Goal: Navigation & Orientation: Understand site structure

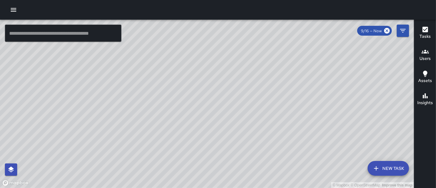
drag, startPoint x: 260, startPoint y: 95, endPoint x: 220, endPoint y: 81, distance: 42.5
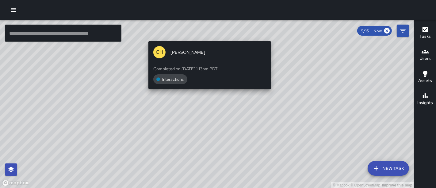
drag, startPoint x: 220, startPoint y: 81, endPoint x: 169, endPoint y: 29, distance: 72.7
click at [169, 29] on div "© Mapbox © OpenStreetMap Improve this map CH [PERSON_NAME] Completed on [DATE] …" at bounding box center [207, 104] width 414 height 168
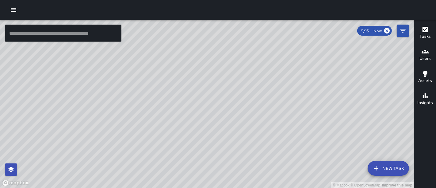
click at [213, 97] on div "© Mapbox © OpenStreetMap Improve this map" at bounding box center [207, 104] width 414 height 168
drag, startPoint x: 219, startPoint y: 155, endPoint x: 201, endPoint y: 84, distance: 73.7
click at [201, 84] on div "© Mapbox © OpenStreetMap Improve this map" at bounding box center [207, 104] width 414 height 168
drag, startPoint x: 215, startPoint y: 118, endPoint x: 210, endPoint y: 48, distance: 71.1
click at [210, 48] on div "© Mapbox © OpenStreetMap Improve this map" at bounding box center [207, 104] width 414 height 168
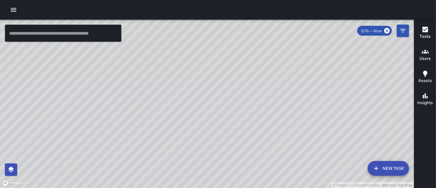
click at [272, 56] on div "© Mapbox © OpenStreetMap Improve this map" at bounding box center [207, 104] width 414 height 168
drag, startPoint x: 224, startPoint y: 77, endPoint x: 233, endPoint y: -4, distance: 81.4
click at [233, 0] on html "© Mapbox © OpenStreetMap Improve this map ​ New Task 9/16 — Now Map Layers Task…" at bounding box center [218, 94] width 436 height 188
drag, startPoint x: 255, startPoint y: 78, endPoint x: 257, endPoint y: 120, distance: 42.4
click at [257, 120] on div "© Mapbox © OpenStreetMap Improve this map" at bounding box center [207, 104] width 414 height 168
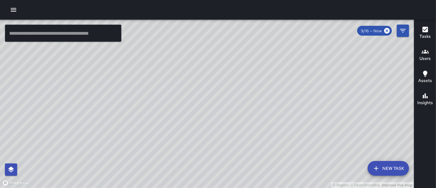
drag, startPoint x: 229, startPoint y: 64, endPoint x: 233, endPoint y: 118, distance: 54.2
click at [233, 118] on div "© Mapbox © OpenStreetMap Improve this map" at bounding box center [207, 104] width 414 height 168
drag, startPoint x: 233, startPoint y: 57, endPoint x: 233, endPoint y: 99, distance: 41.7
click at [233, 99] on div "© Mapbox © OpenStreetMap Improve this map" at bounding box center [207, 104] width 414 height 168
drag, startPoint x: 218, startPoint y: 92, endPoint x: 240, endPoint y: 23, distance: 72.7
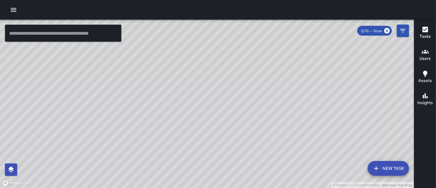
click at [240, 23] on div "© Mapbox © OpenStreetMap Improve this map" at bounding box center [207, 104] width 414 height 168
drag, startPoint x: 248, startPoint y: 48, endPoint x: 213, endPoint y: 74, distance: 43.0
click at [213, 74] on div "© Mapbox © OpenStreetMap Improve this map" at bounding box center [207, 104] width 414 height 168
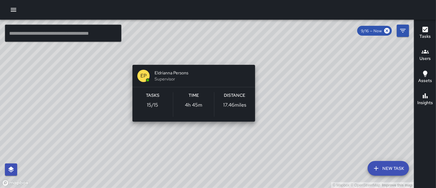
click at [192, 57] on div "© Mapbox © OpenStreetMap Improve this map EP Eldrianna Persons Supervisor Tasks…" at bounding box center [207, 104] width 414 height 168
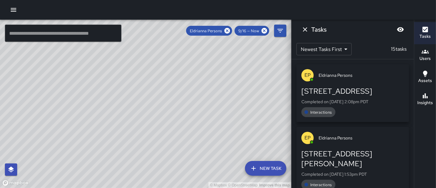
drag, startPoint x: 239, startPoint y: 126, endPoint x: 183, endPoint y: 28, distance: 112.3
click at [183, 28] on div "© Mapbox © OpenStreetMap Improve this map" at bounding box center [145, 104] width 291 height 168
drag, startPoint x: 183, startPoint y: 28, endPoint x: 71, endPoint y: 106, distance: 136.4
click at [71, 106] on div "© Mapbox © OpenStreetMap Improve this map" at bounding box center [145, 104] width 291 height 168
drag, startPoint x: 125, startPoint y: 87, endPoint x: 161, endPoint y: 113, distance: 44.3
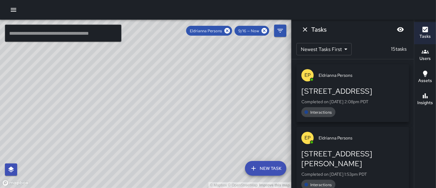
click at [161, 113] on div "© Mapbox © OpenStreetMap Improve this map" at bounding box center [145, 104] width 291 height 168
drag, startPoint x: 161, startPoint y: 113, endPoint x: 210, endPoint y: 166, distance: 72.7
click at [210, 166] on div "© Mapbox © OpenStreetMap Improve this map" at bounding box center [145, 104] width 291 height 168
drag, startPoint x: 170, startPoint y: 108, endPoint x: 202, endPoint y: 159, distance: 59.8
click at [202, 159] on div "© Mapbox © OpenStreetMap Improve this map" at bounding box center [145, 104] width 291 height 168
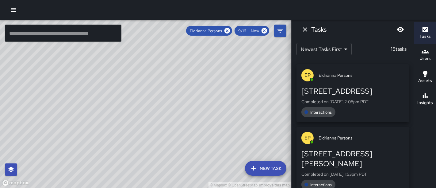
drag, startPoint x: 158, startPoint y: 104, endPoint x: 203, endPoint y: 156, distance: 69.1
click at [203, 156] on div "© Mapbox © OpenStreetMap Improve this map" at bounding box center [145, 104] width 291 height 168
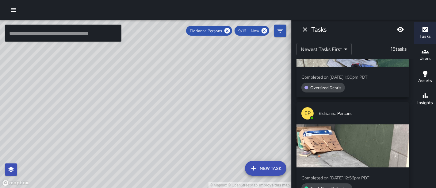
scroll to position [408, 0]
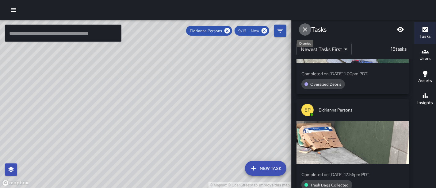
click at [306, 29] on icon "Dismiss" at bounding box center [305, 29] width 7 height 7
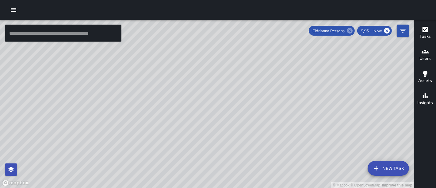
click at [349, 30] on icon at bounding box center [350, 31] width 6 height 6
drag, startPoint x: 312, startPoint y: 100, endPoint x: 296, endPoint y: 15, distance: 85.9
click at [296, 21] on div "© Mapbox © OpenStreetMap Improve this map" at bounding box center [207, 104] width 414 height 168
drag, startPoint x: 175, startPoint y: 94, endPoint x: 248, endPoint y: 136, distance: 84.6
click at [248, 136] on div "© Mapbox © OpenStreetMap Improve this map" at bounding box center [207, 104] width 414 height 168
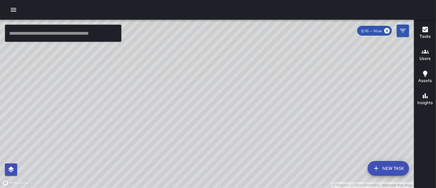
drag, startPoint x: 212, startPoint y: 145, endPoint x: 214, endPoint y: 53, distance: 91.8
click at [214, 53] on div "© Mapbox © OpenStreetMap Improve this map" at bounding box center [207, 104] width 414 height 168
drag, startPoint x: 336, startPoint y: 97, endPoint x: 288, endPoint y: 136, distance: 61.7
click at [288, 136] on div "© Mapbox © OpenStreetMap Improve this map" at bounding box center [207, 104] width 414 height 168
drag, startPoint x: 278, startPoint y: 124, endPoint x: 277, endPoint y: 36, distance: 87.7
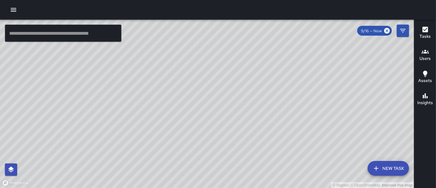
click at [277, 36] on div "© Mapbox © OpenStreetMap Improve this map" at bounding box center [207, 104] width 414 height 168
drag, startPoint x: 277, startPoint y: 108, endPoint x: 248, endPoint y: 74, distance: 45.1
click at [248, 74] on div "© Mapbox © OpenStreetMap Improve this map" at bounding box center [207, 104] width 414 height 168
drag, startPoint x: 318, startPoint y: 88, endPoint x: 194, endPoint y: 108, distance: 126.2
click at [194, 108] on div "© Mapbox © OpenStreetMap Improve this map" at bounding box center [207, 104] width 414 height 168
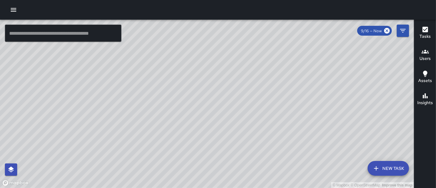
drag, startPoint x: 225, startPoint y: 124, endPoint x: 178, endPoint y: 114, distance: 48.4
click at [178, 114] on div "© Mapbox © OpenStreetMap Improve this map" at bounding box center [207, 104] width 414 height 168
drag, startPoint x: 297, startPoint y: 108, endPoint x: 206, endPoint y: 136, distance: 94.8
click at [203, 140] on div "© Mapbox © OpenStreetMap Improve this map" at bounding box center [207, 104] width 414 height 168
drag, startPoint x: 283, startPoint y: 108, endPoint x: 178, endPoint y: 159, distance: 116.8
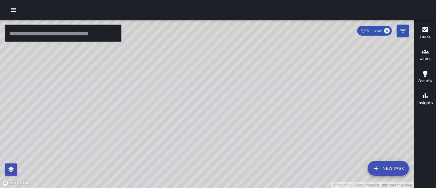
click at [178, 159] on div "© Mapbox © OpenStreetMap Improve this map" at bounding box center [207, 104] width 414 height 168
drag, startPoint x: 258, startPoint y: 101, endPoint x: 118, endPoint y: 138, distance: 145.3
click at [118, 138] on div "© Mapbox © OpenStreetMap Improve this map" at bounding box center [207, 104] width 414 height 168
drag, startPoint x: 118, startPoint y: 138, endPoint x: 218, endPoint y: 204, distance: 120.1
click at [218, 187] on html "© Mapbox © OpenStreetMap Improve this map ​ New Task 9/16 — Now Map Layers Task…" at bounding box center [218, 94] width 436 height 188
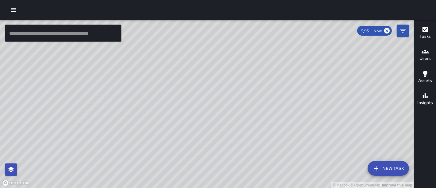
drag, startPoint x: 252, startPoint y: 78, endPoint x: 230, endPoint y: 140, distance: 65.5
click at [230, 140] on div "© Mapbox © OpenStreetMap Improve this map" at bounding box center [207, 104] width 414 height 168
drag, startPoint x: 282, startPoint y: 76, endPoint x: 213, endPoint y: 162, distance: 110.0
click at [213, 162] on div "© Mapbox © OpenStreetMap Improve this map" at bounding box center [207, 104] width 414 height 168
drag, startPoint x: 198, startPoint y: 90, endPoint x: 238, endPoint y: 166, distance: 86.6
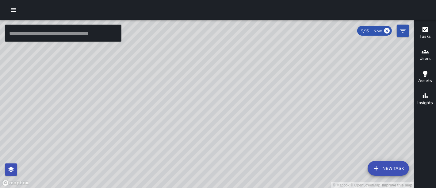
click at [238, 166] on div "© Mapbox © OpenStreetMap Improve this map" at bounding box center [207, 104] width 414 height 168
drag, startPoint x: 238, startPoint y: 166, endPoint x: 228, endPoint y: 53, distance: 113.7
click at [228, 53] on div "© Mapbox © OpenStreetMap Improve this map" at bounding box center [207, 104] width 414 height 168
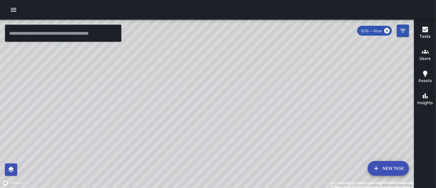
click at [228, 53] on div "© Mapbox © OpenStreetMap Improve this map" at bounding box center [207, 104] width 414 height 168
